Goal: Task Accomplishment & Management: Complete application form

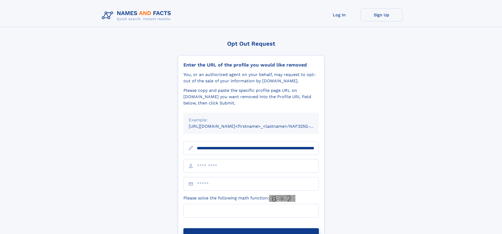
scroll to position [0, 55]
type input "**********"
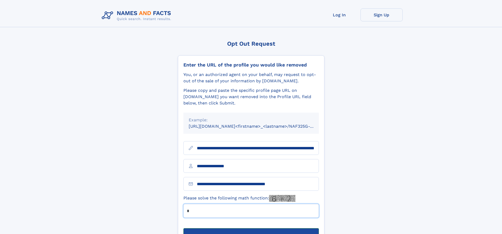
type input "*"
click at [251, 228] on button "Submit Opt Out Request" at bounding box center [250, 236] width 135 height 17
